Goal: Information Seeking & Learning: Learn about a topic

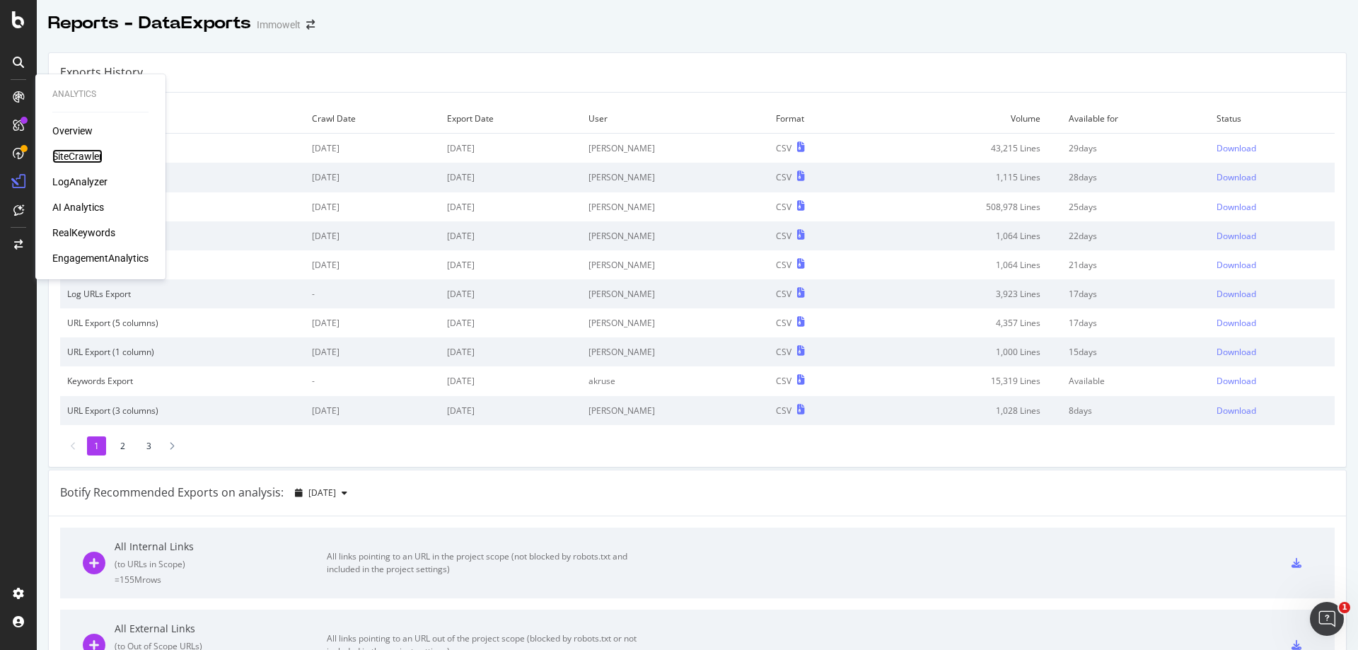
click at [94, 155] on div "SiteCrawler" at bounding box center [77, 156] width 50 height 14
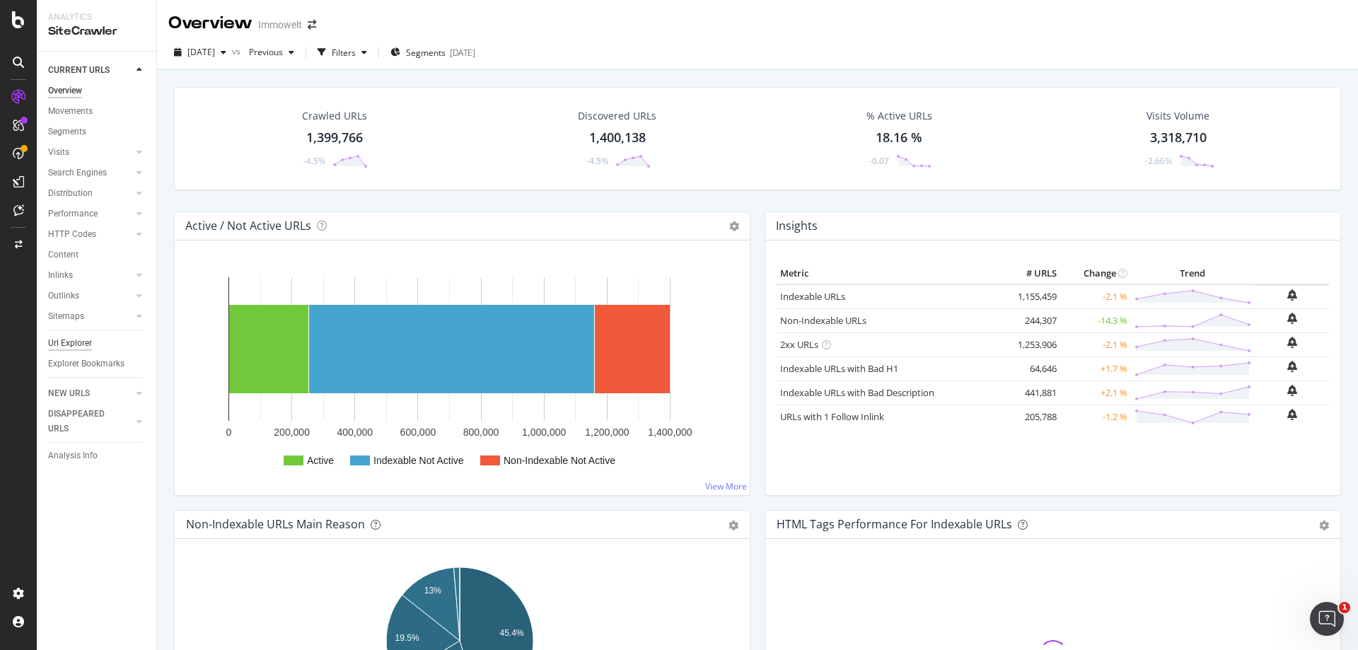
click at [77, 345] on div "Url Explorer" at bounding box center [70, 343] width 44 height 15
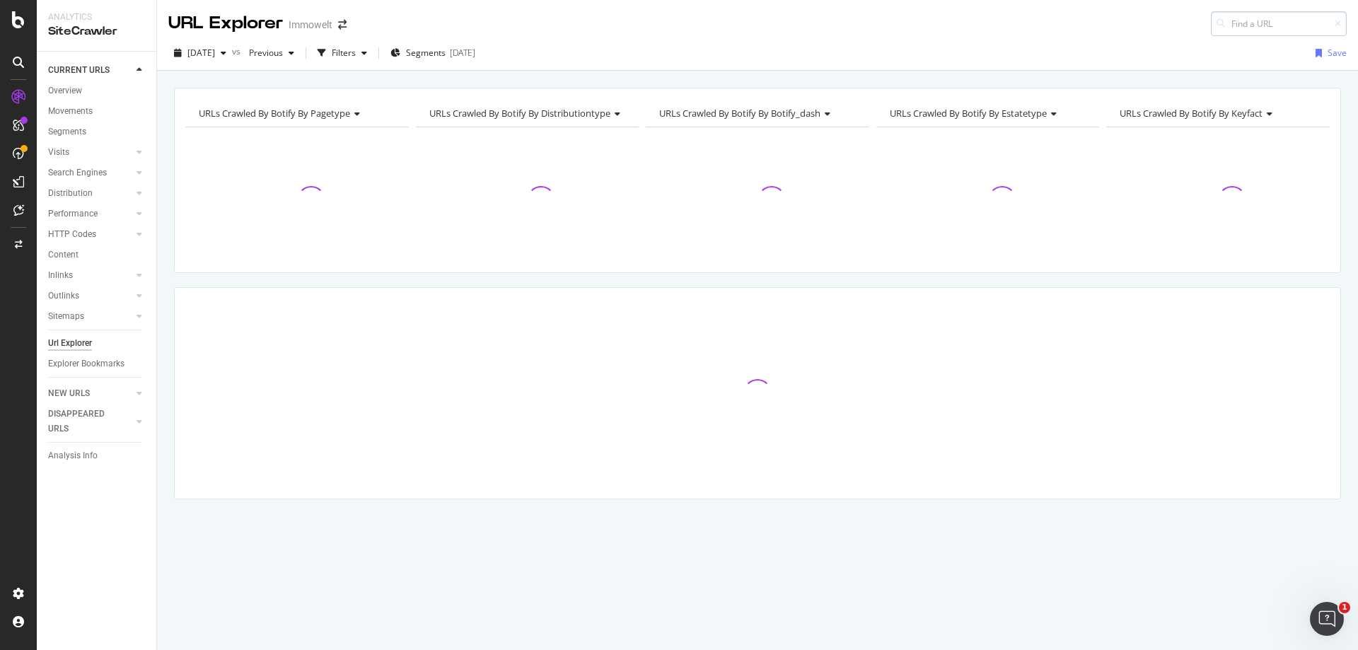
click at [1261, 28] on input at bounding box center [1279, 23] width 136 height 25
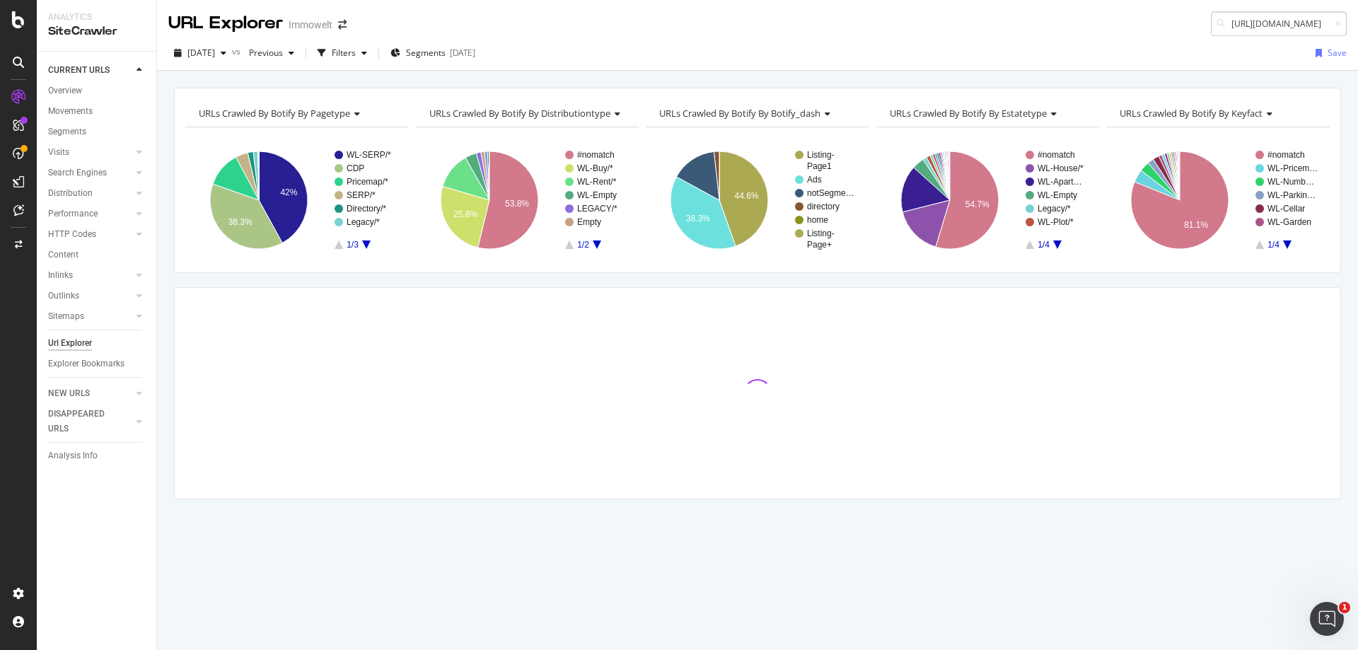
scroll to position [0, 201]
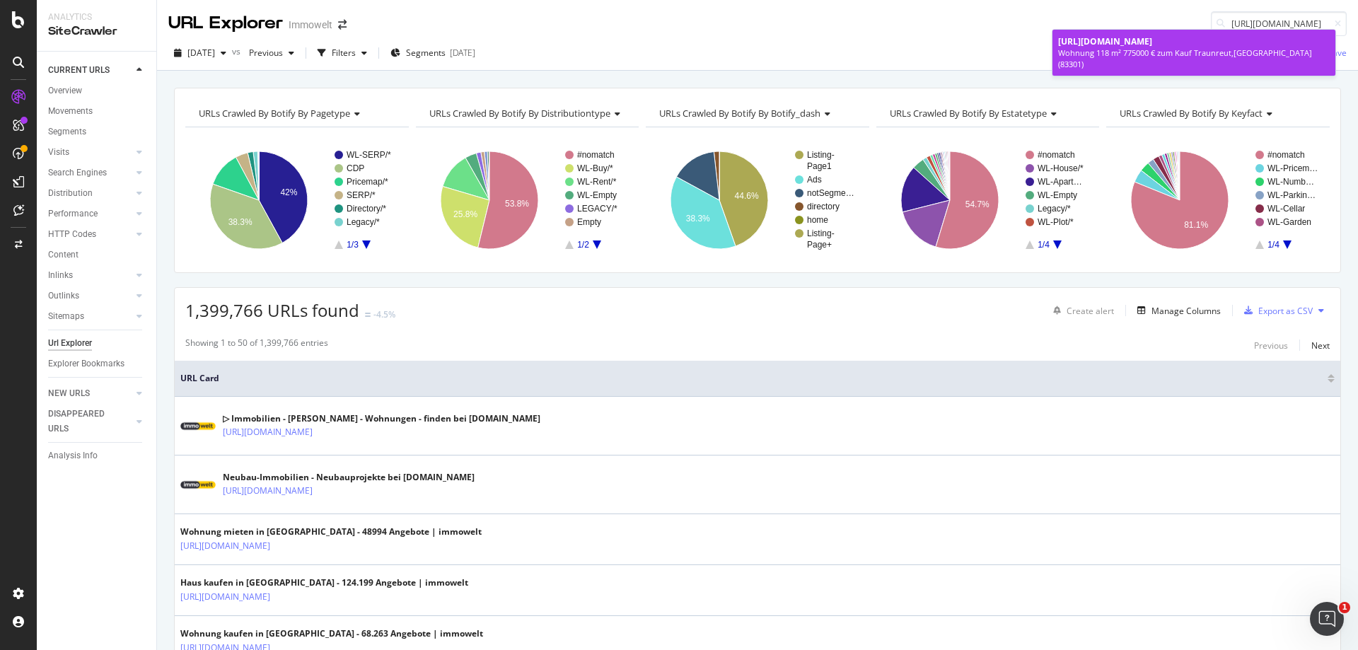
type input "[URL][DOMAIN_NAME]"
click at [1152, 43] on span "[URL][DOMAIN_NAME]" at bounding box center [1105, 41] width 94 height 12
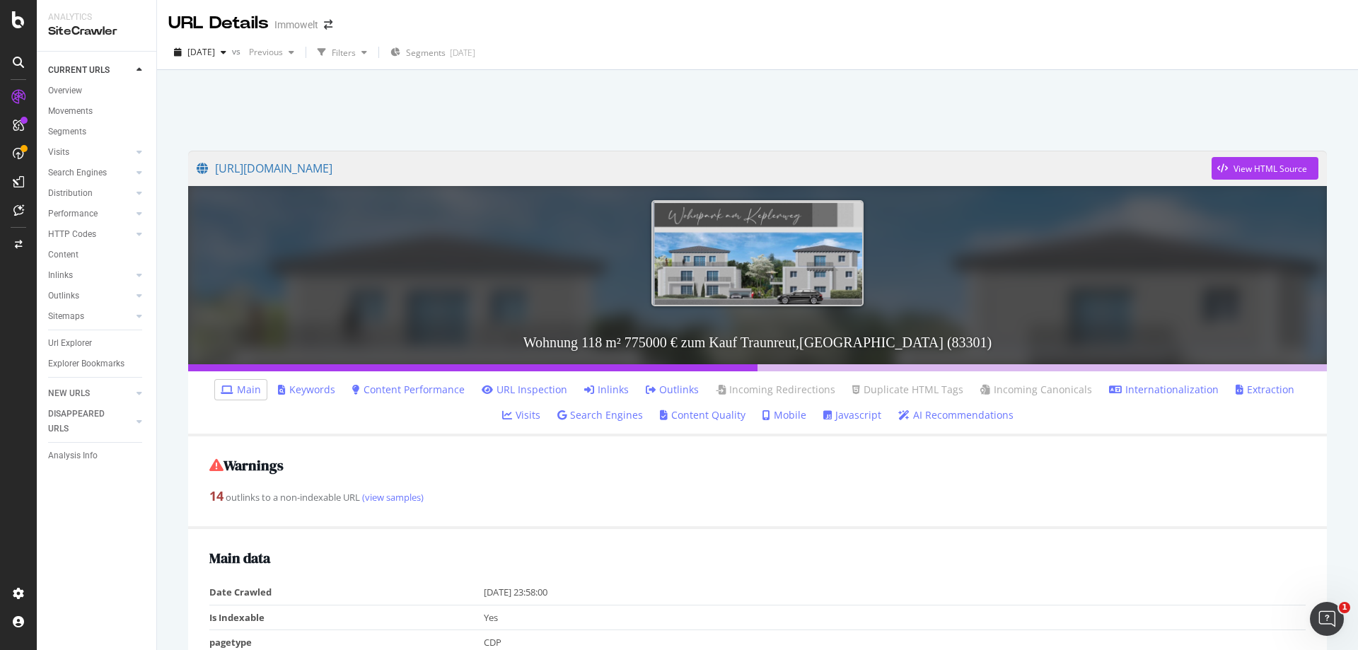
click at [590, 390] on link "Inlinks" at bounding box center [606, 390] width 45 height 14
